Goal: Find specific page/section: Find specific page/section

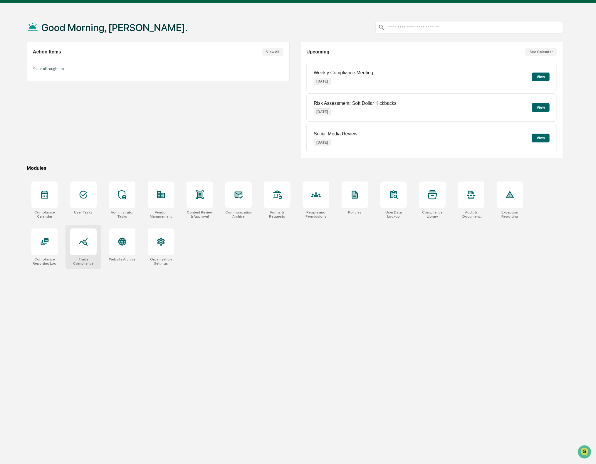
scroll to position [16, 0]
click at [90, 244] on div at bounding box center [83, 241] width 26 height 26
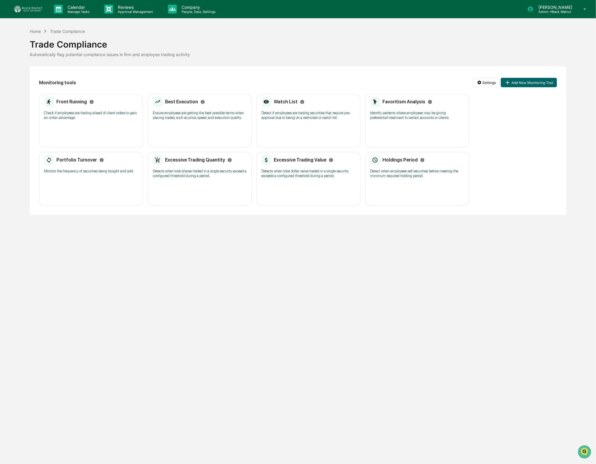
click at [194, 107] on div "Best Execution" at bounding box center [179, 102] width 52 height 11
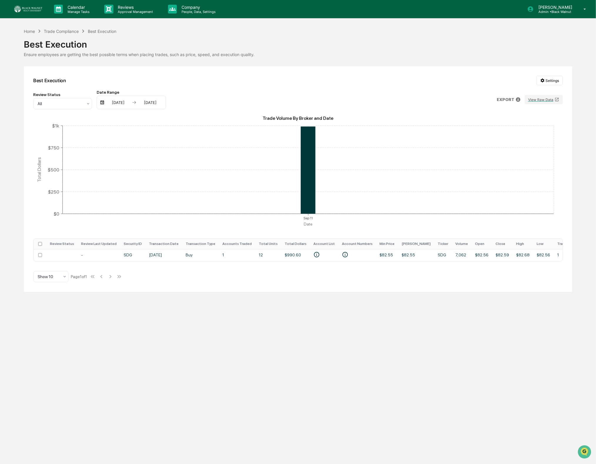
click at [18, 3] on link at bounding box center [31, 9] width 35 height 18
